Goal: Use online tool/utility: Utilize a website feature to perform a specific function

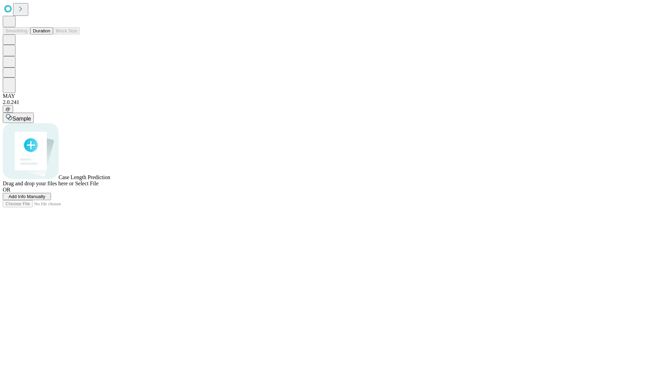
click at [98, 186] on span "Select File" at bounding box center [86, 183] width 23 height 6
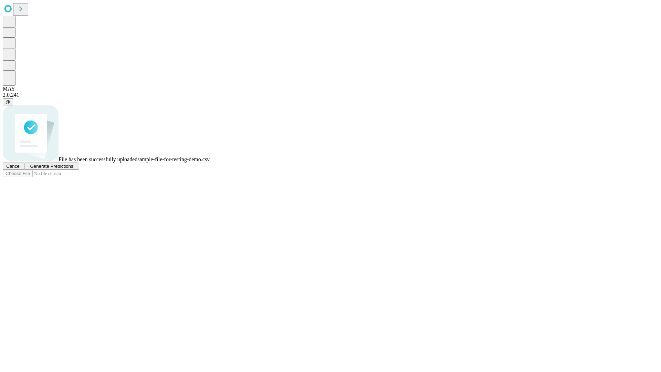
click at [73, 169] on span "Generate Predictions" at bounding box center [51, 166] width 43 height 5
